Goal: Transaction & Acquisition: Purchase product/service

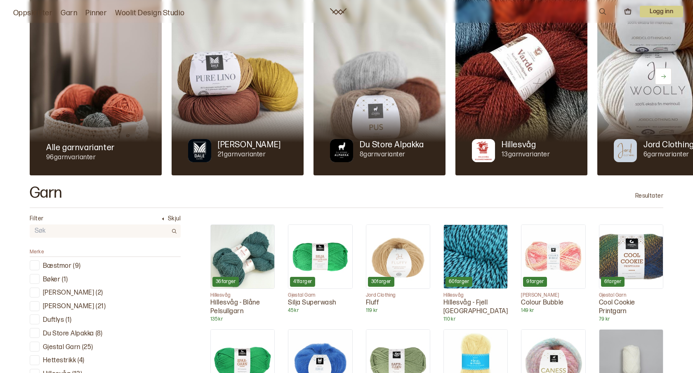
scroll to position [69, 0]
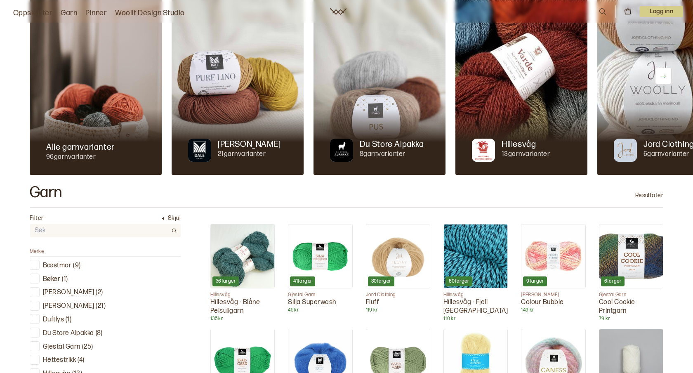
click at [246, 265] on img at bounding box center [243, 256] width 64 height 64
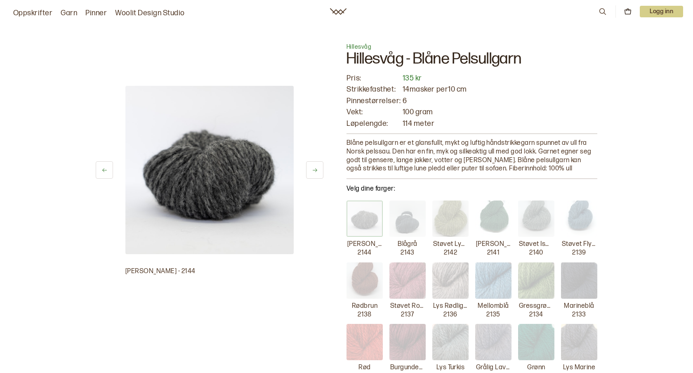
click at [405, 227] on img at bounding box center [408, 219] width 36 height 36
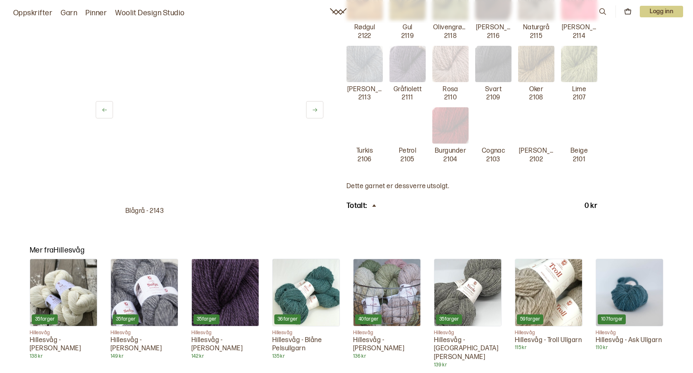
scroll to position [433, 0]
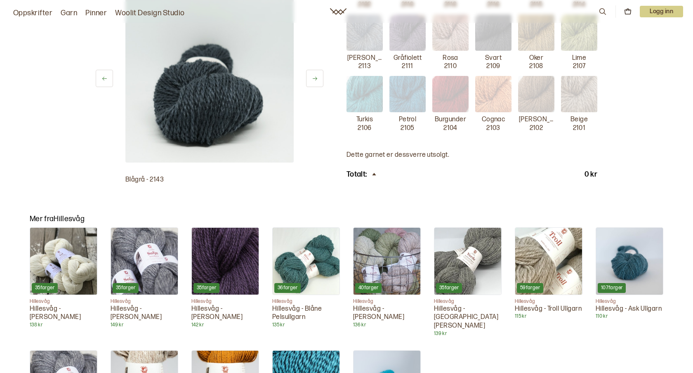
click at [307, 272] on img at bounding box center [306, 261] width 67 height 67
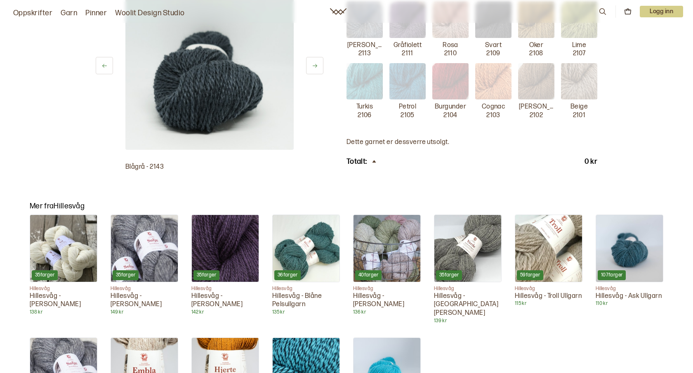
scroll to position [456, 0]
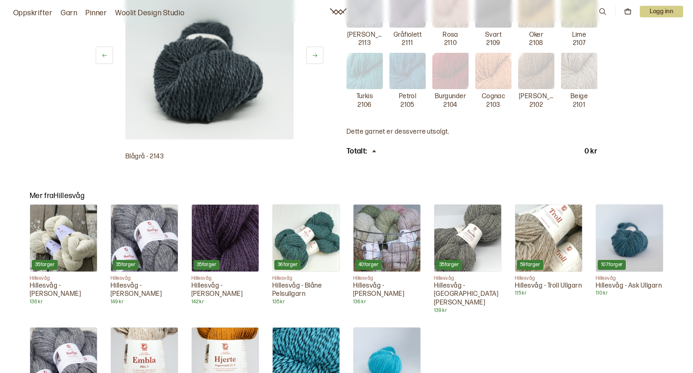
click at [461, 253] on img at bounding box center [468, 238] width 67 height 67
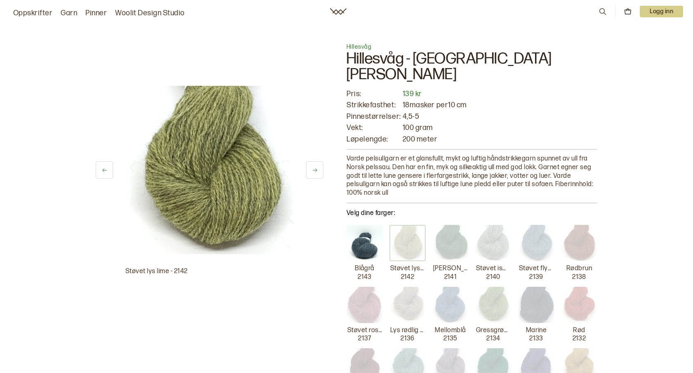
click at [365, 230] on img at bounding box center [365, 243] width 36 height 36
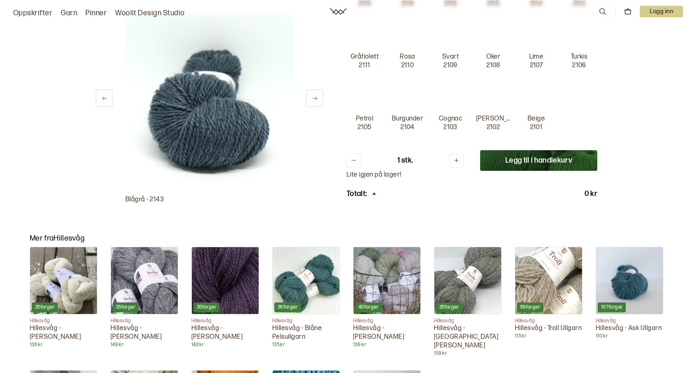
scroll to position [458, 0]
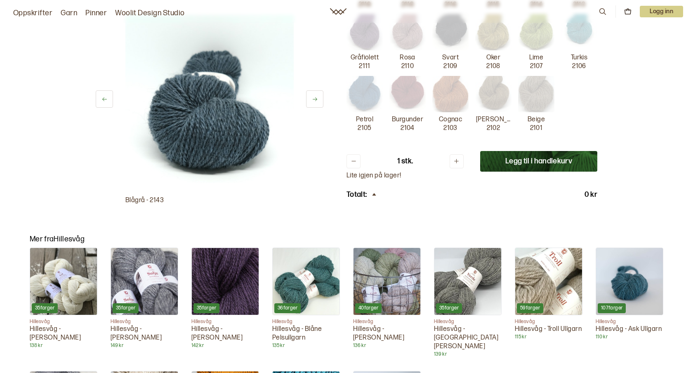
click at [553, 151] on button "Legg til i handlekurv" at bounding box center [538, 161] width 117 height 21
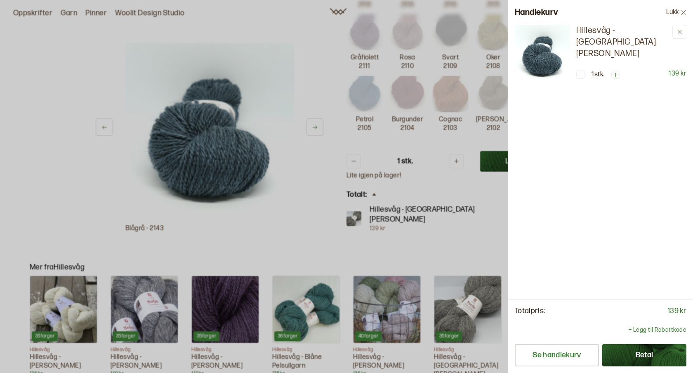
click at [673, 8] on button "Lukk" at bounding box center [676, 12] width 33 height 25
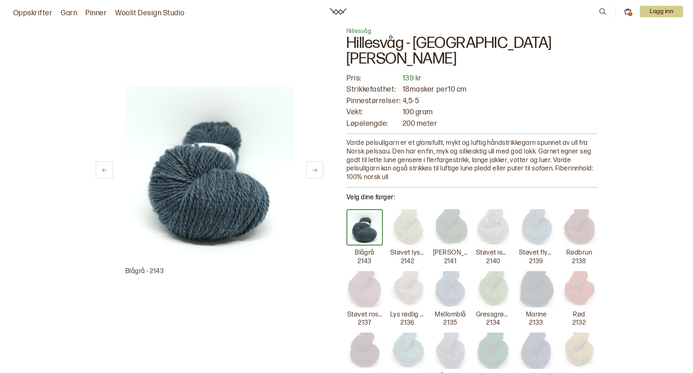
scroll to position [0, 0]
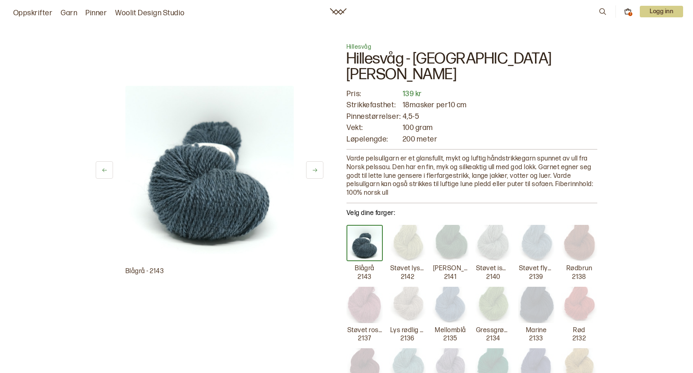
click at [338, 12] on icon at bounding box center [338, 11] width 17 height 7
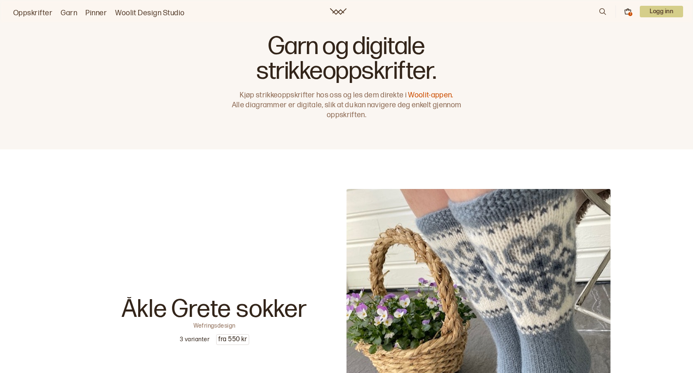
click at [626, 12] on icon at bounding box center [627, 11] width 7 height 7
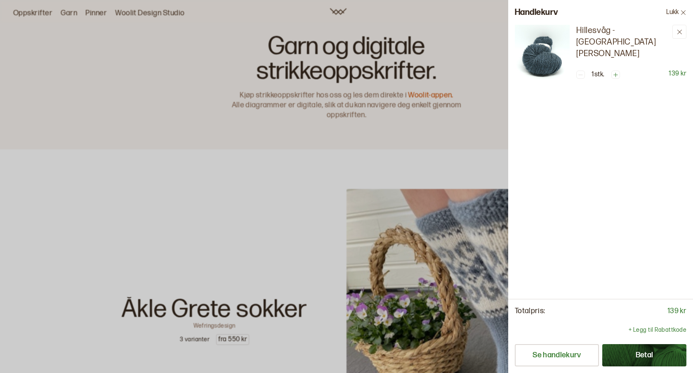
click at [632, 350] on button "Betal" at bounding box center [644, 355] width 84 height 22
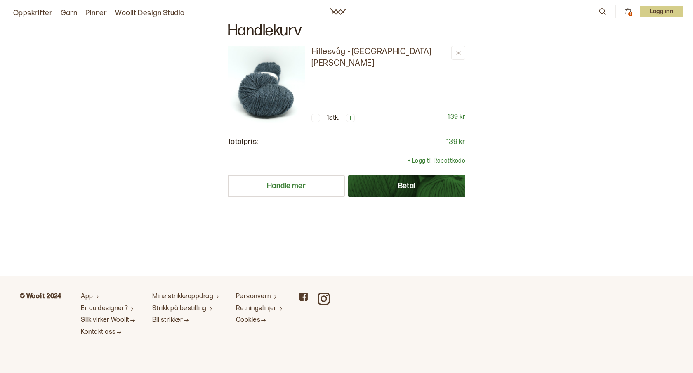
click at [336, 11] on icon at bounding box center [338, 11] width 17 height 7
